Goal: Task Accomplishment & Management: Use online tool/utility

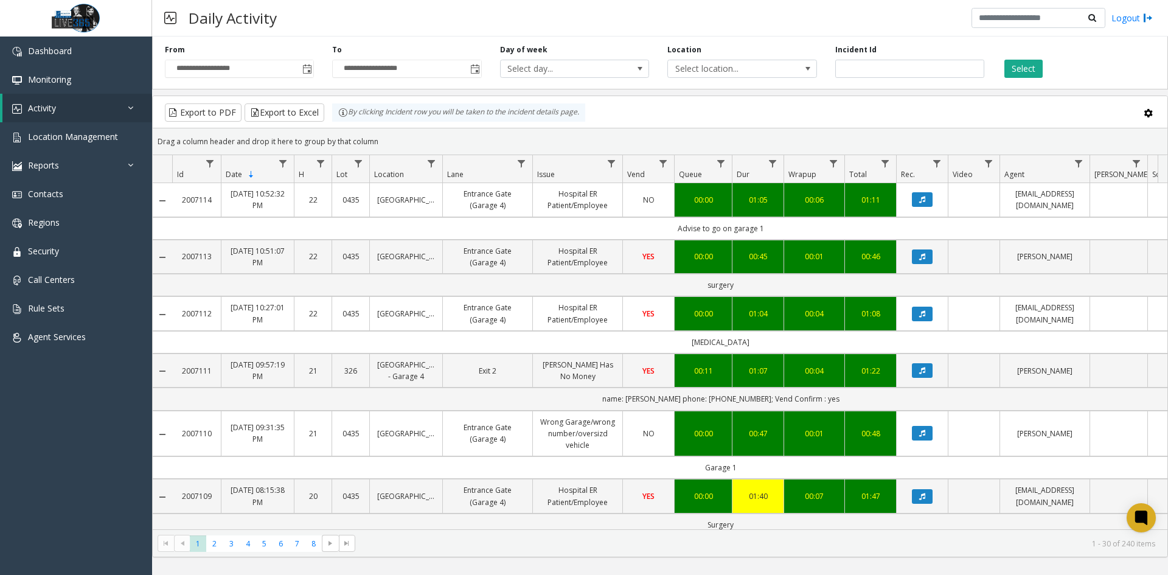
click at [309, 66] on span "Toggle popup" at bounding box center [307, 70] width 10 height 10
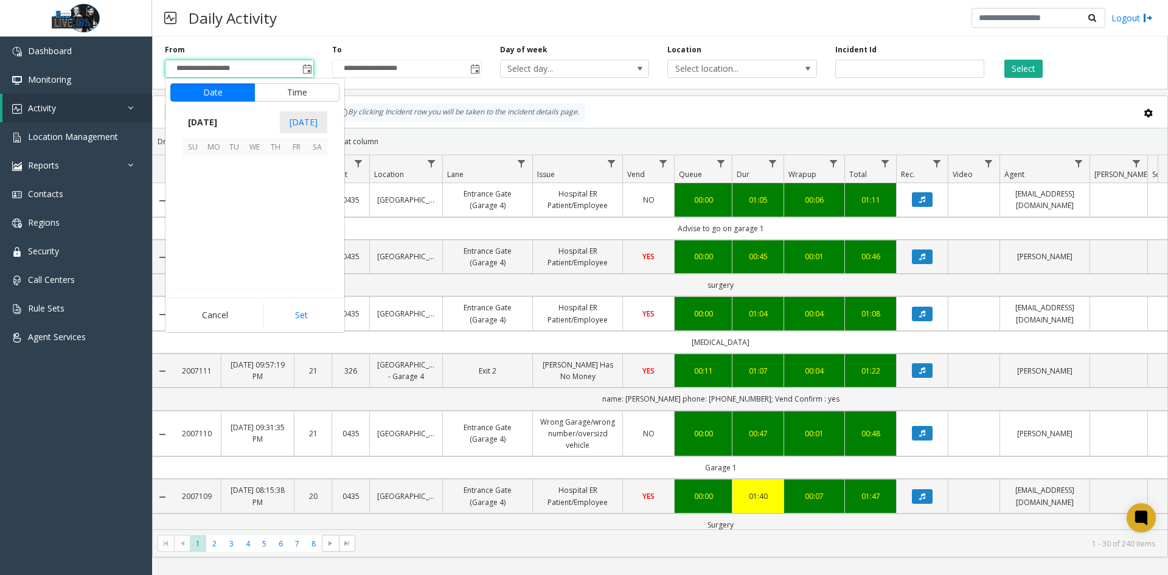
scroll to position [218417, 0]
click at [238, 195] on span "9" at bounding box center [234, 187] width 21 height 21
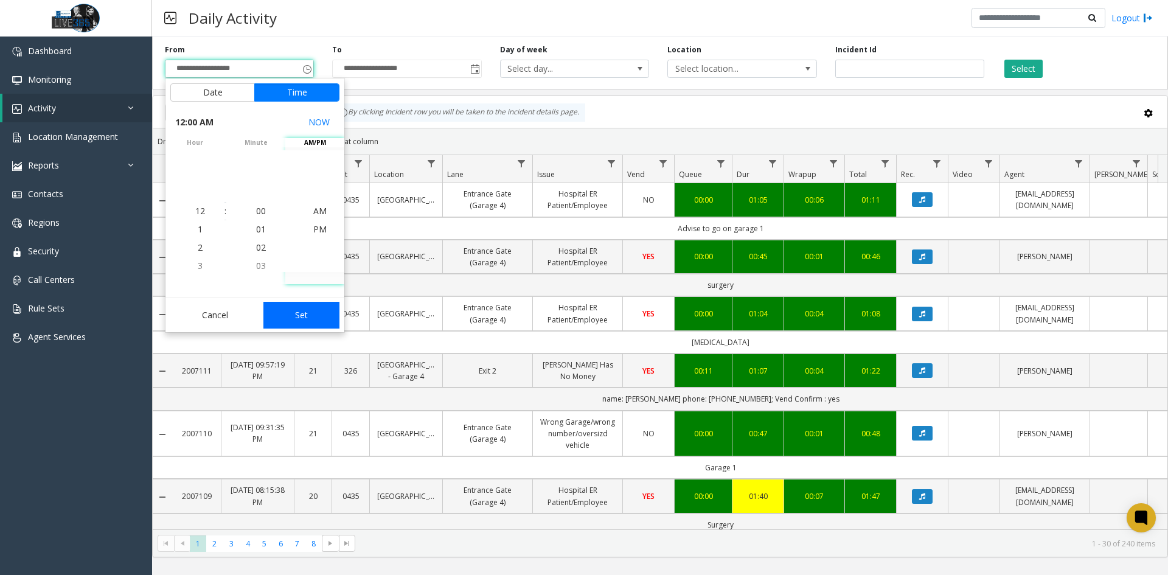
click at [312, 312] on button "Set" at bounding box center [302, 315] width 77 height 27
type input "**********"
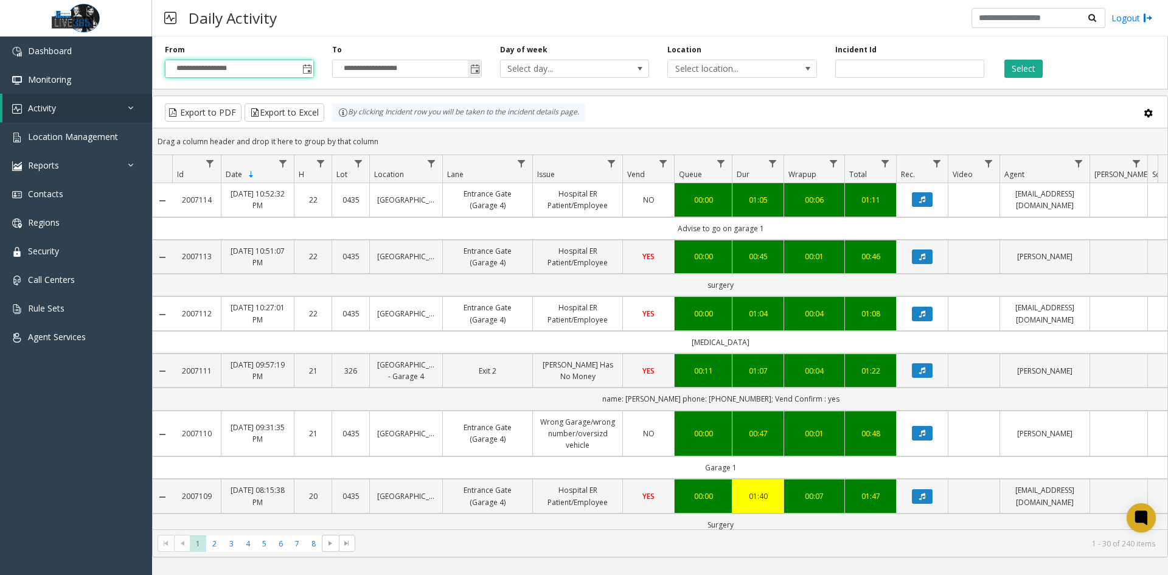
click at [474, 67] on span "Toggle popup" at bounding box center [475, 70] width 10 height 10
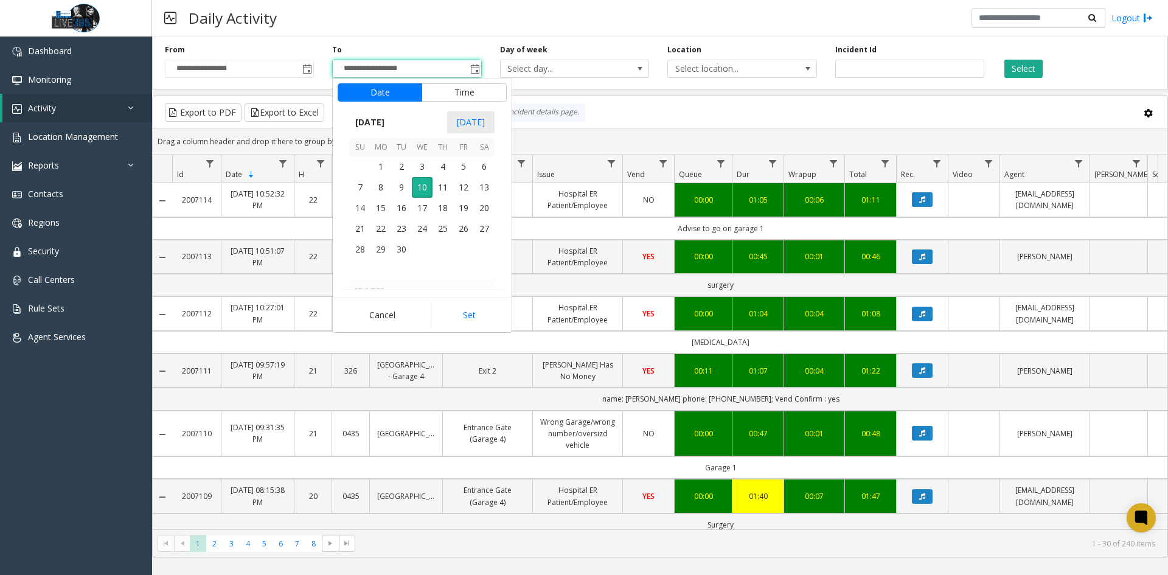
scroll to position [18, 0]
click at [402, 189] on span "9" at bounding box center [401, 187] width 21 height 21
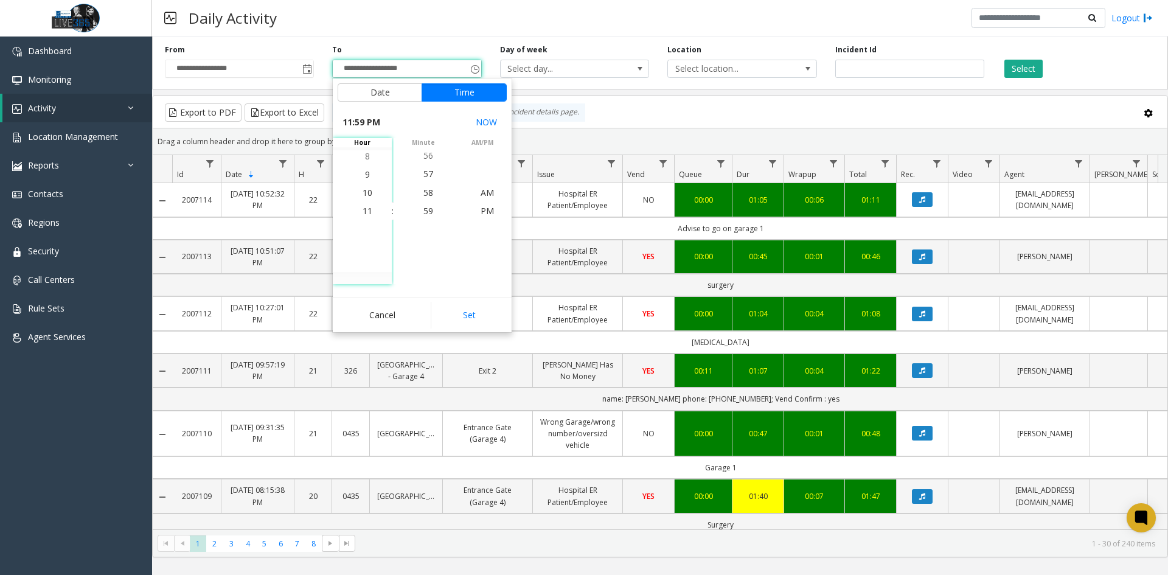
click at [475, 321] on button "Set" at bounding box center [469, 315] width 77 height 27
type input "**********"
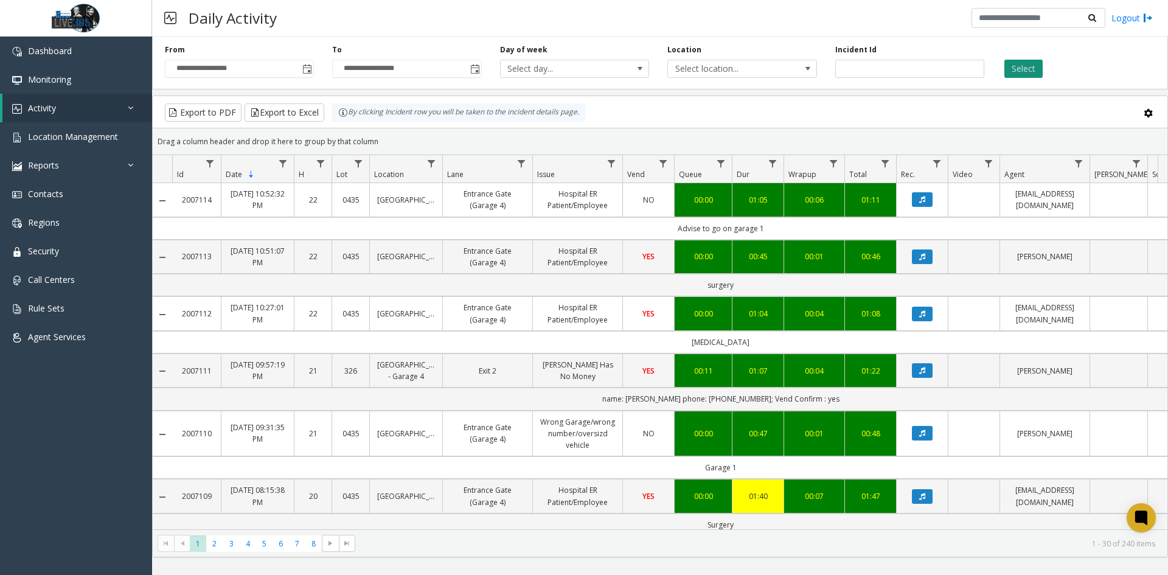
click at [1014, 69] on button "Select" at bounding box center [1024, 69] width 38 height 18
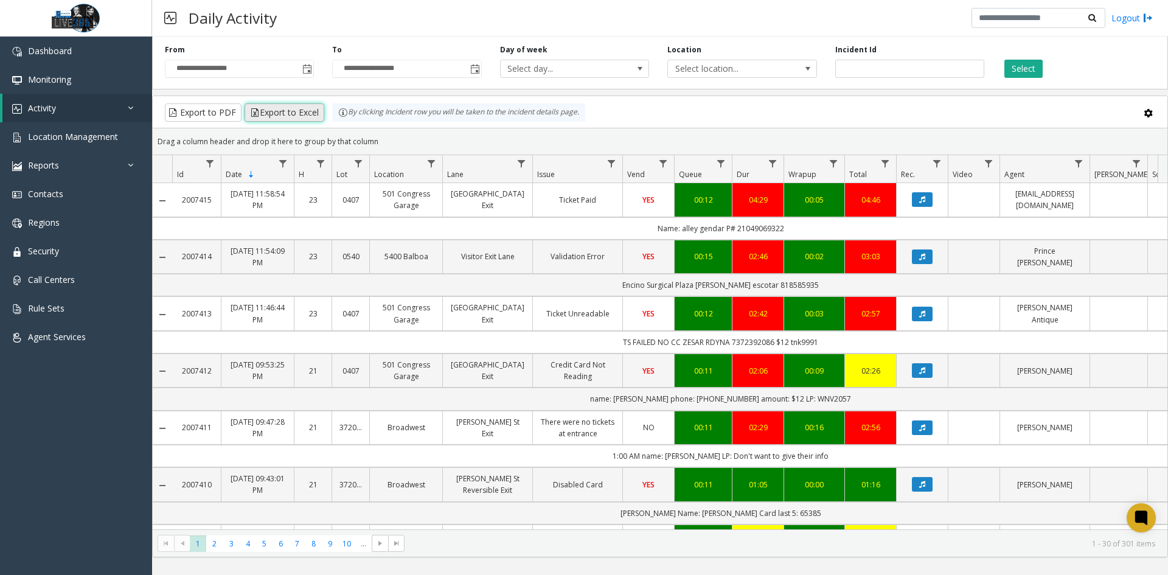
click at [290, 117] on button "Export to Excel" at bounding box center [285, 112] width 80 height 18
